Goal: Information Seeking & Learning: Learn about a topic

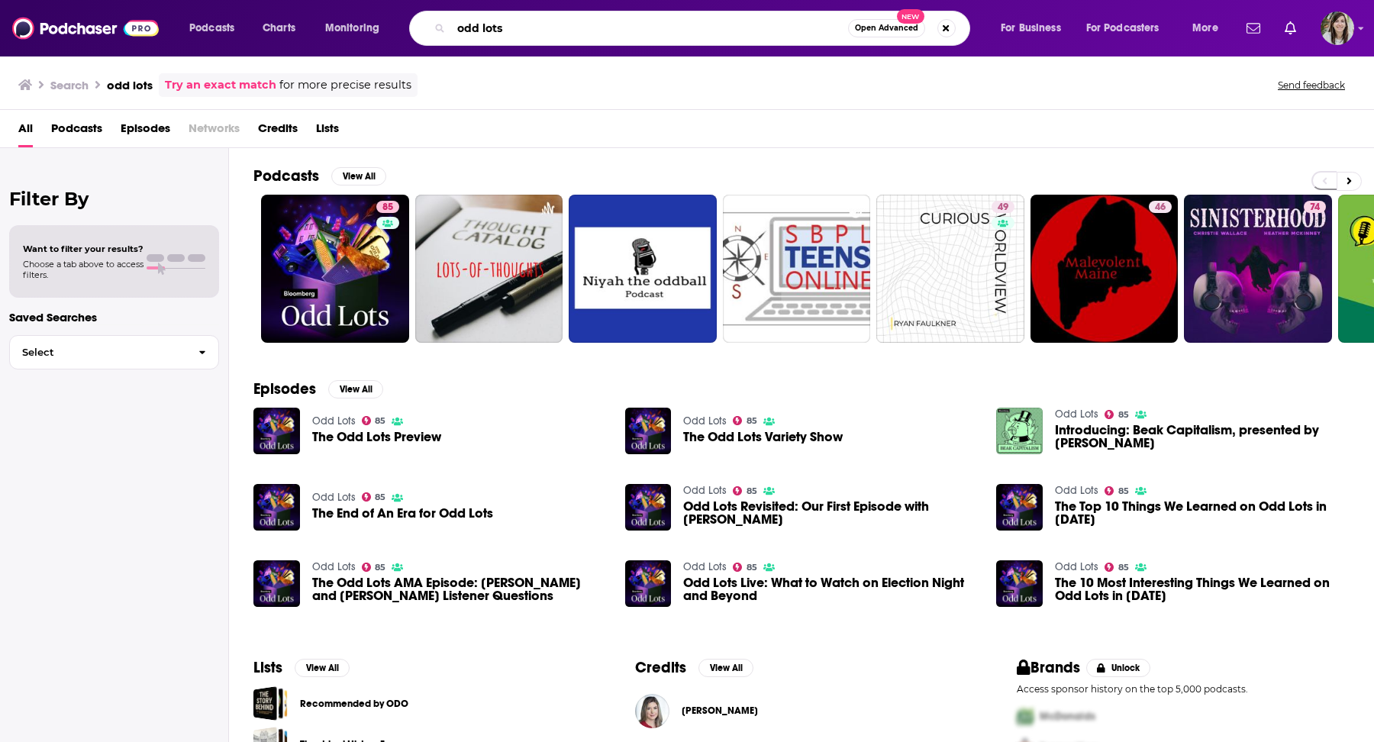
click at [515, 29] on input "odd lots" at bounding box center [649, 28] width 397 height 24
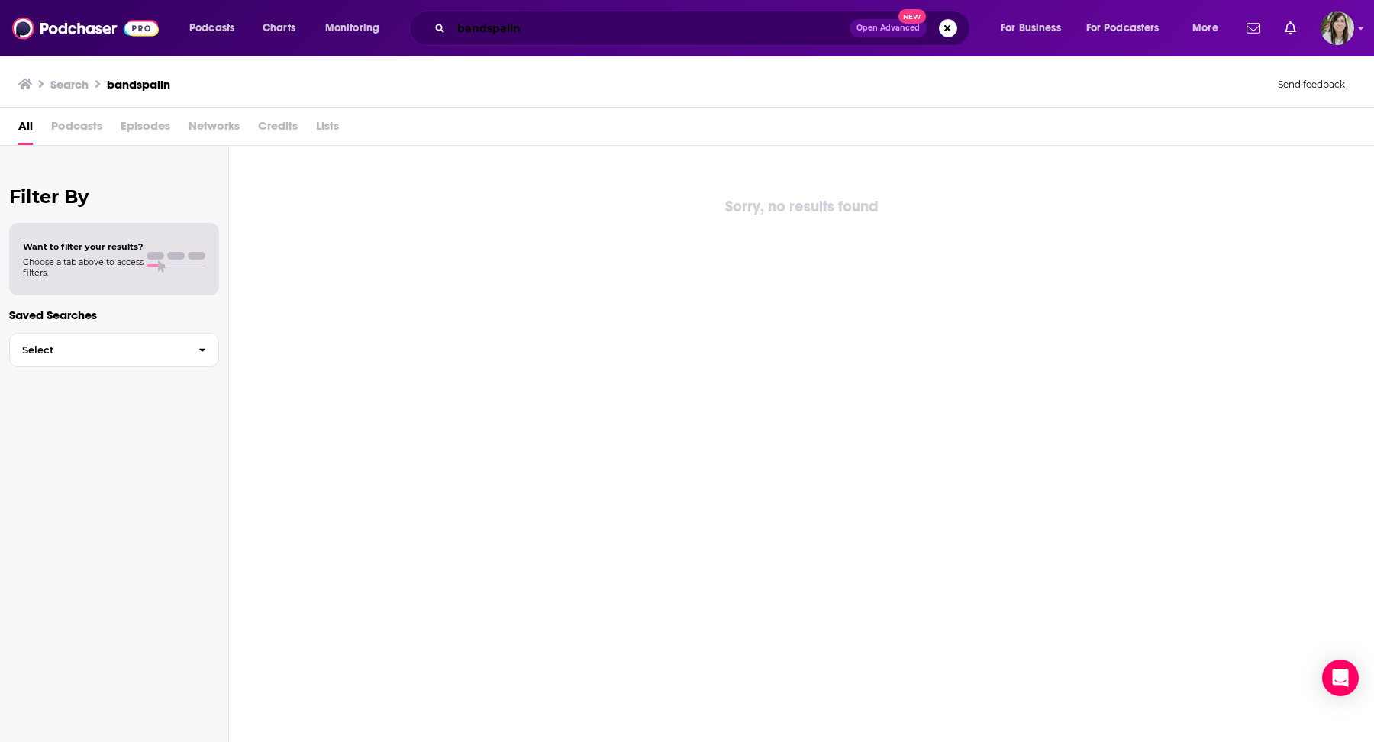
click at [565, 31] on input "bandspalin" at bounding box center [650, 28] width 398 height 24
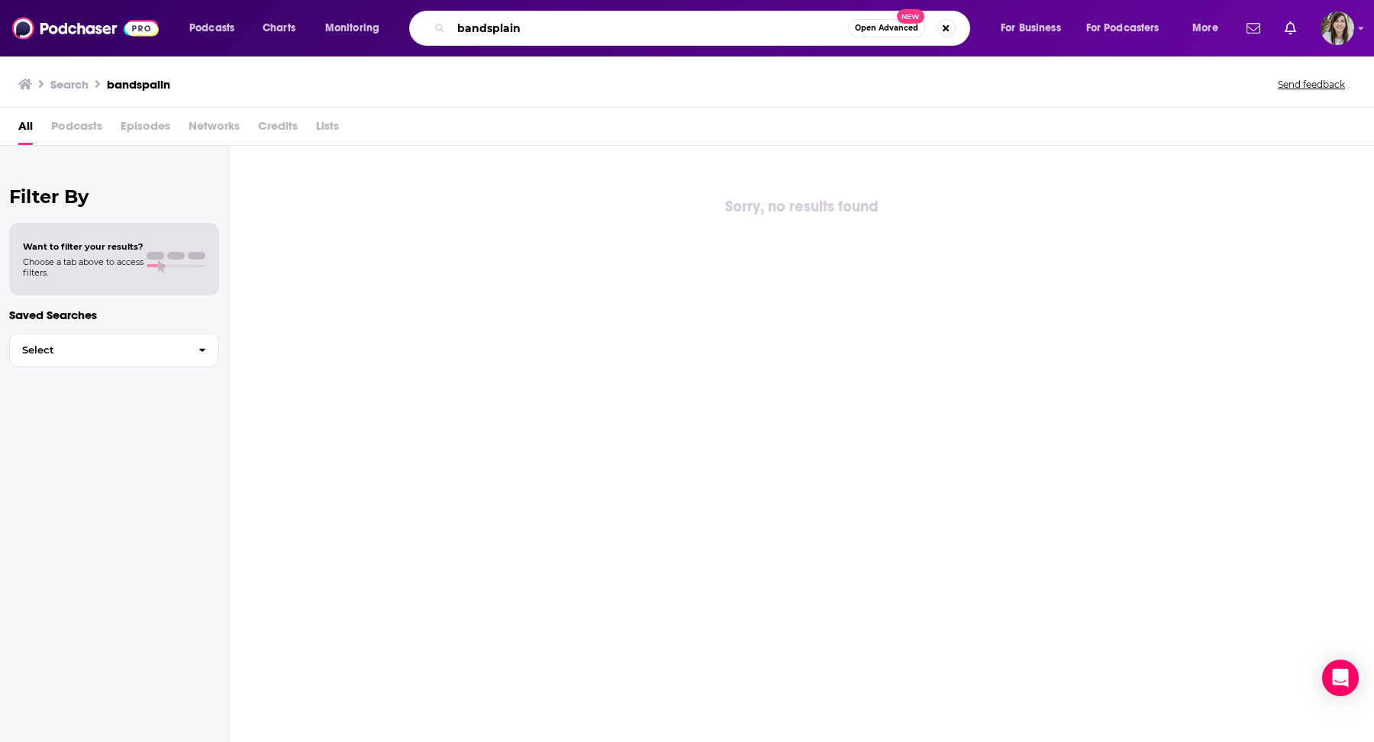
type input "bandsplain"
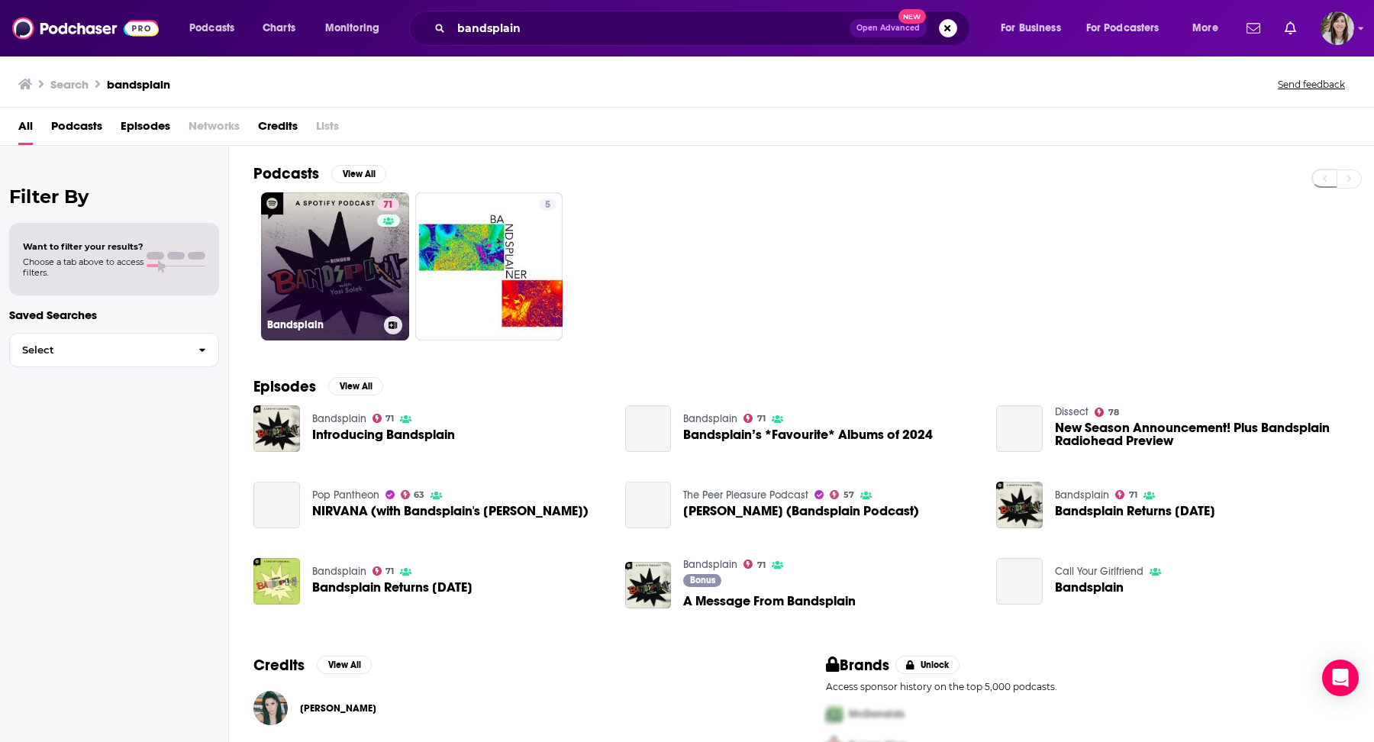
click at [347, 254] on link "71 Bandsplain" at bounding box center [335, 266] width 148 height 148
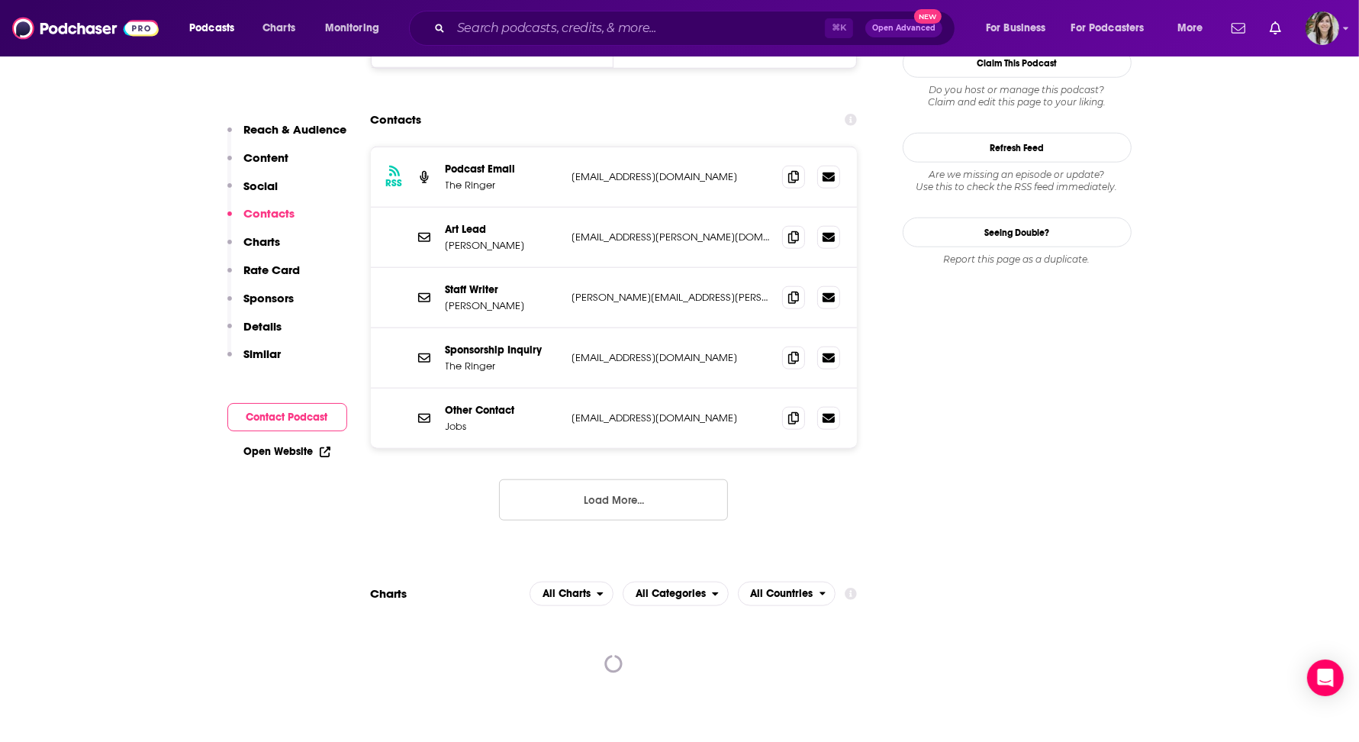
scroll to position [1420, 0]
click at [608, 479] on button "Load More..." at bounding box center [613, 499] width 229 height 41
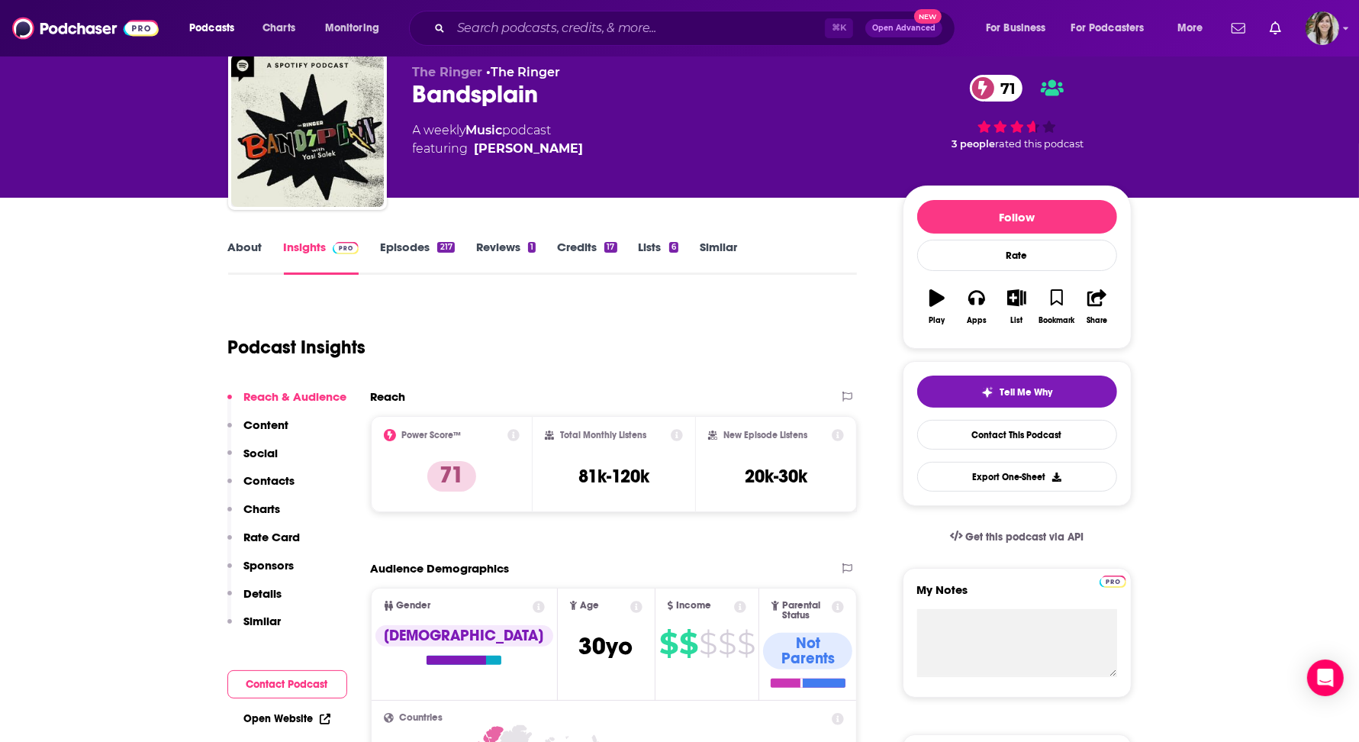
scroll to position [0, 0]
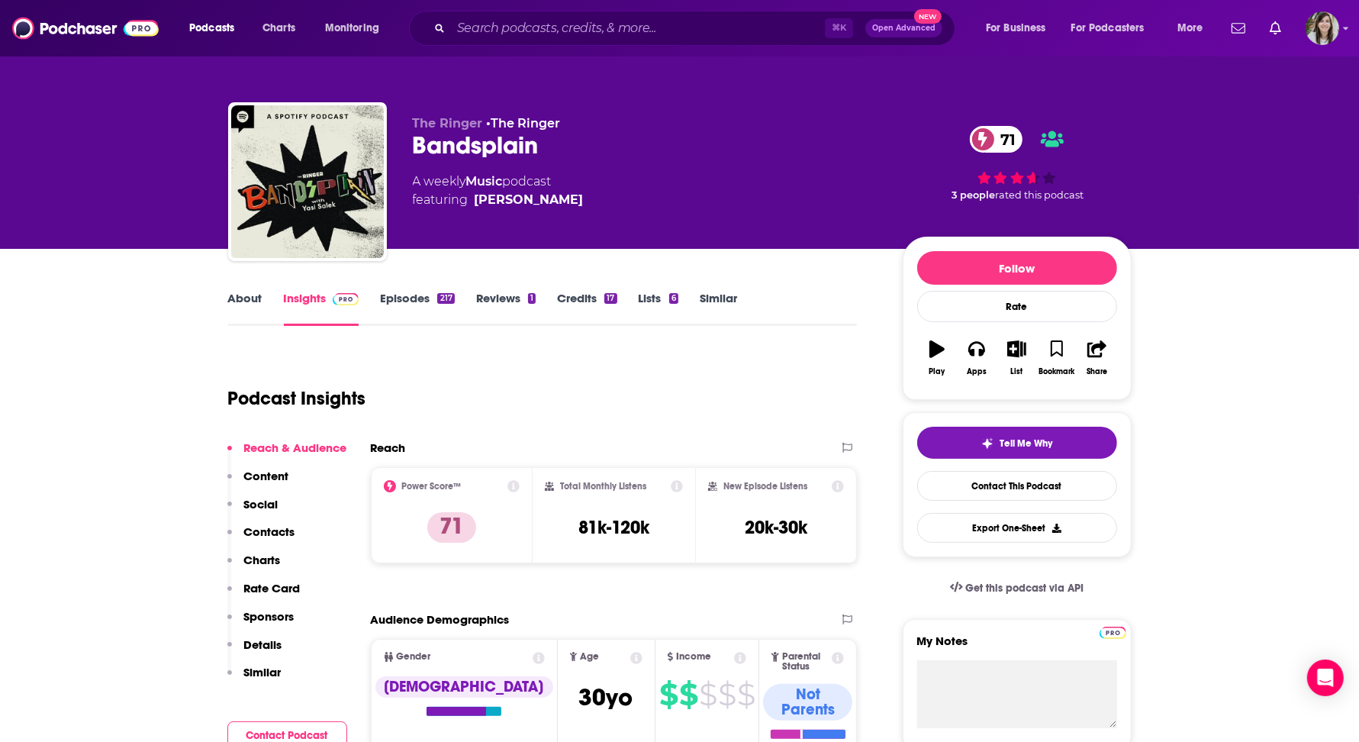
click at [236, 306] on link "About" at bounding box center [245, 308] width 34 height 35
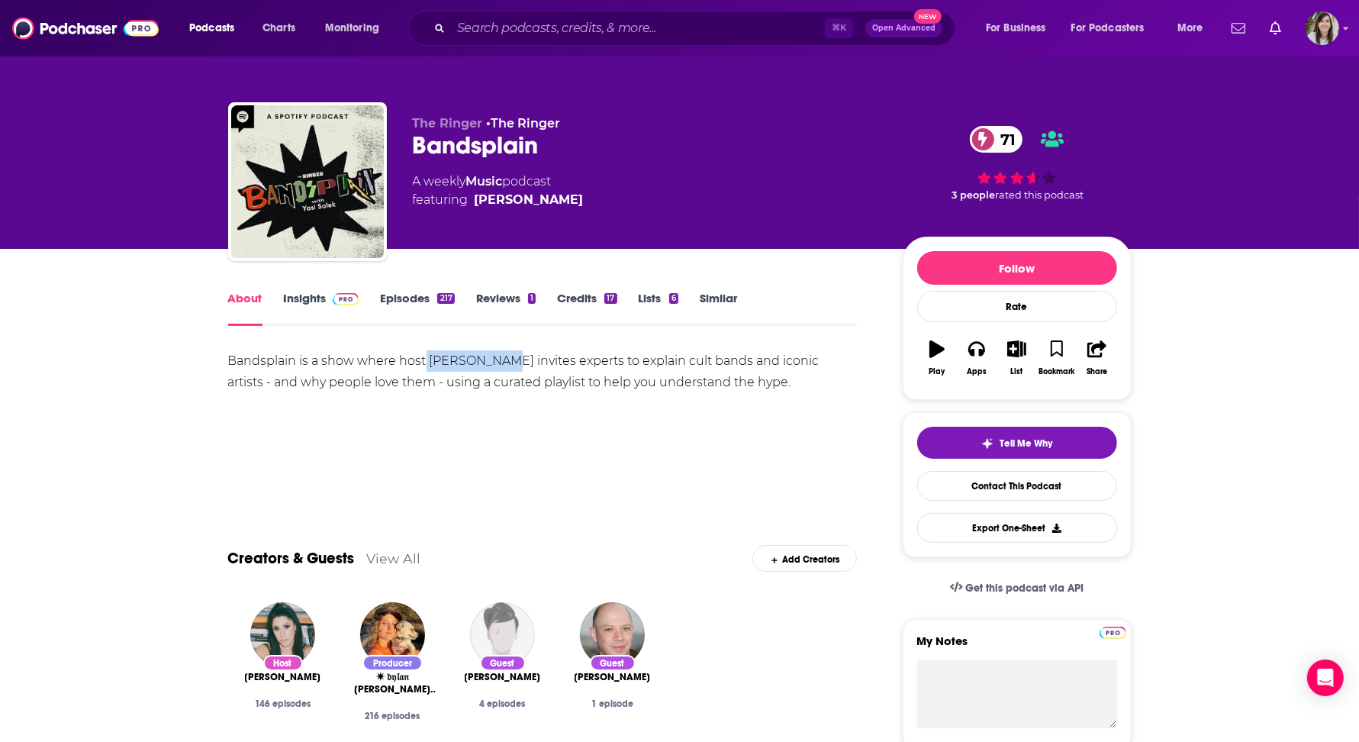
drag, startPoint x: 489, startPoint y: 364, endPoint x: 425, endPoint y: 366, distance: 63.4
click at [425, 366] on div "Bandsplain is a show where host [PERSON_NAME] invites experts to explain cult b…" at bounding box center [543, 371] width 630 height 43
